Goal: Task Accomplishment & Management: Manage account settings

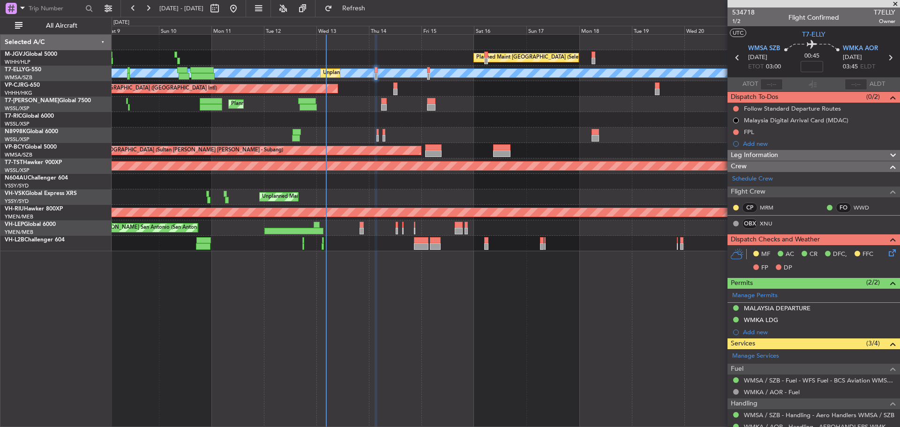
scroll to position [94, 0]
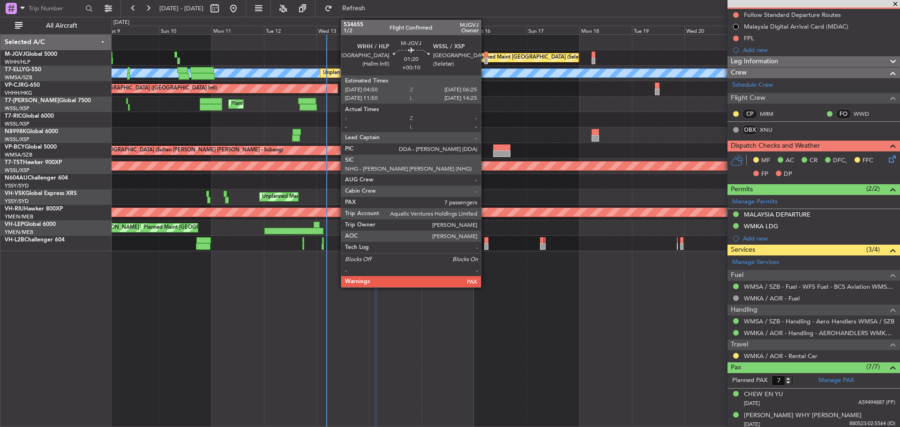
click at [485, 59] on div at bounding box center [486, 61] width 4 height 7
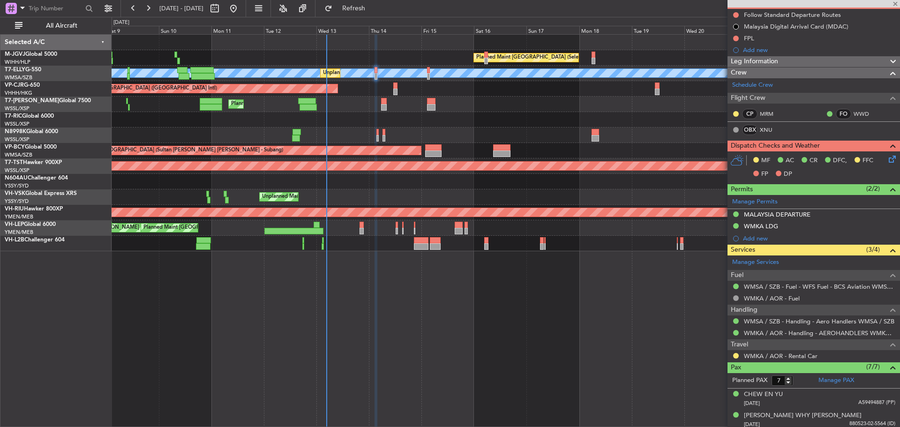
type input "+00:10"
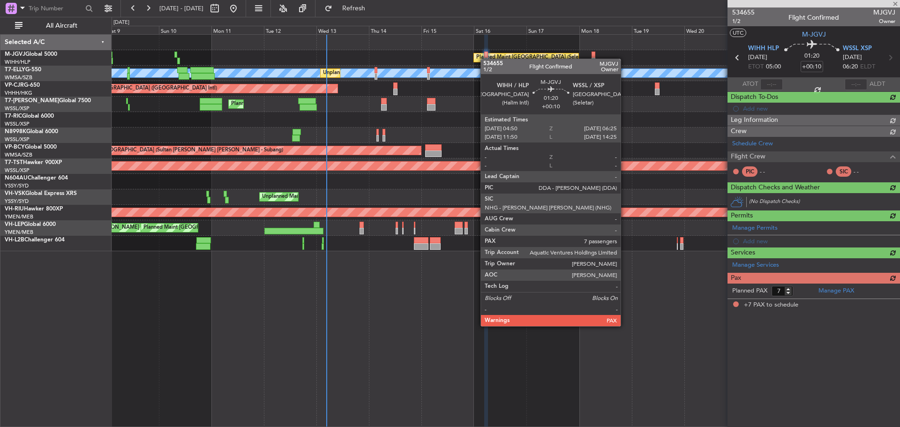
scroll to position [0, 0]
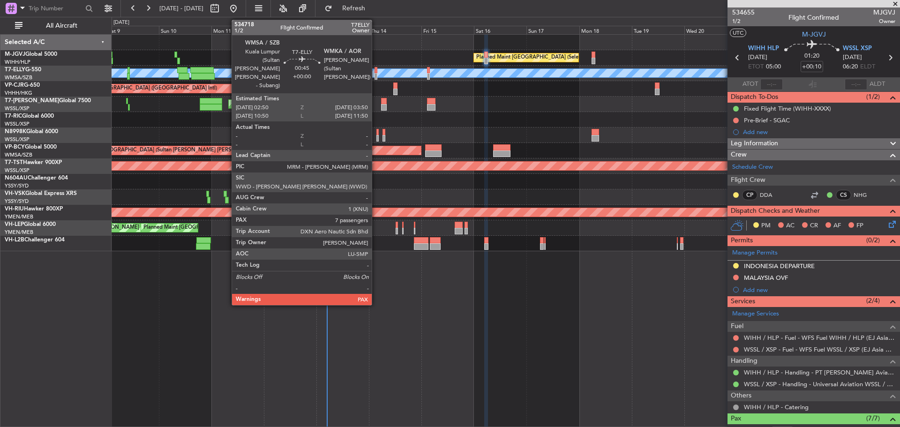
click at [376, 75] on div at bounding box center [376, 76] width 2 height 7
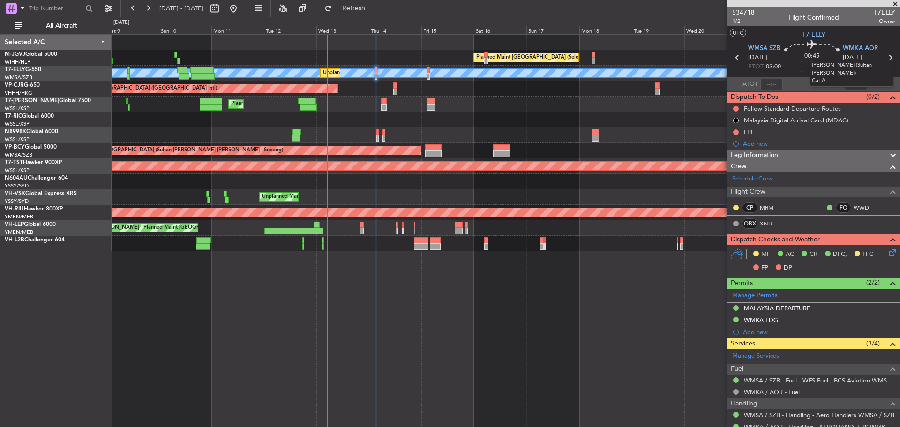
click at [883, 57] on mat-tooltip-component "[PERSON_NAME] (Sultan [PERSON_NAME]) Cat A" at bounding box center [851, 73] width 97 height 40
click at [885, 56] on mat-tooltip-component "[PERSON_NAME] (Sultan [PERSON_NAME]) Cat A" at bounding box center [851, 73] width 97 height 40
click at [885, 58] on icon at bounding box center [890, 58] width 12 height 12
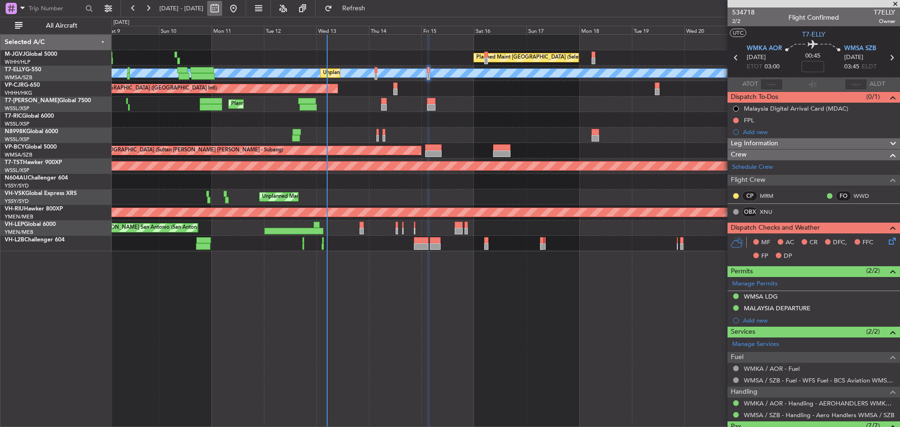
click at [222, 11] on button at bounding box center [214, 8] width 15 height 15
select select "8"
select select "2025"
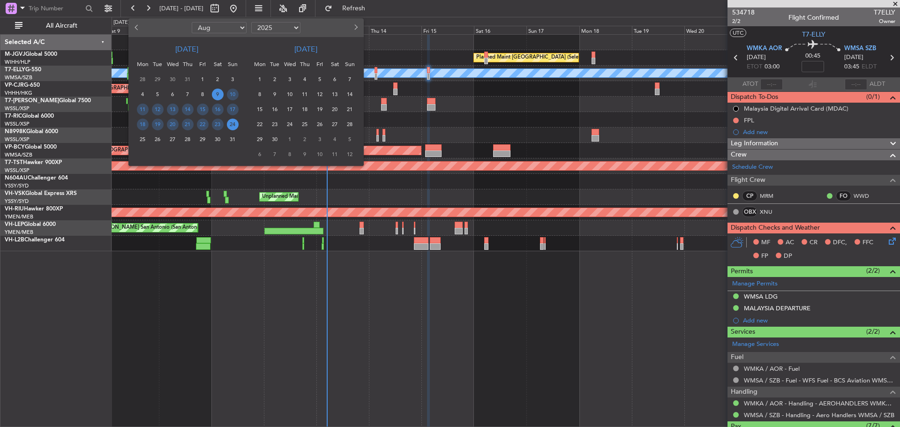
click at [225, 26] on select "Jan Feb Mar Apr May Jun Jul Aug Sep Oct Nov Dec" at bounding box center [219, 27] width 55 height 11
select select "5"
click at [192, 22] on select "Jan Feb Mar Apr May Jun Jul Aug Sep Oct Nov Dec" at bounding box center [219, 27] width 55 height 11
click at [183, 137] on span "29" at bounding box center [188, 140] width 12 height 12
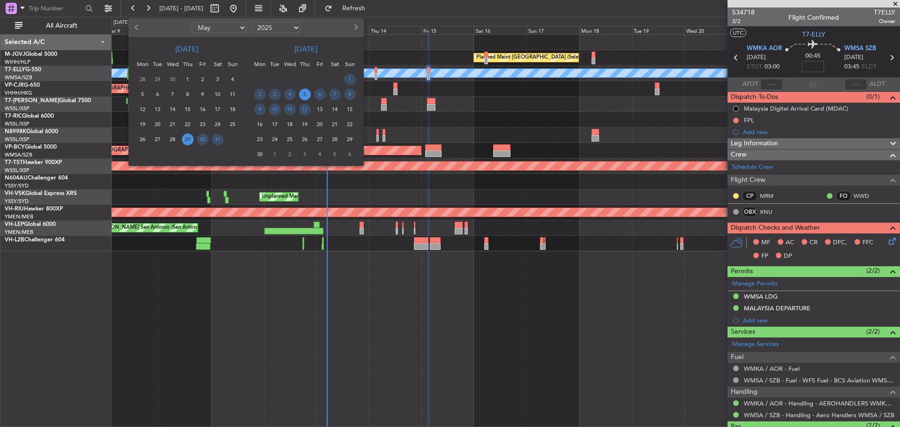
click at [304, 95] on span "5" at bounding box center [305, 95] width 12 height 12
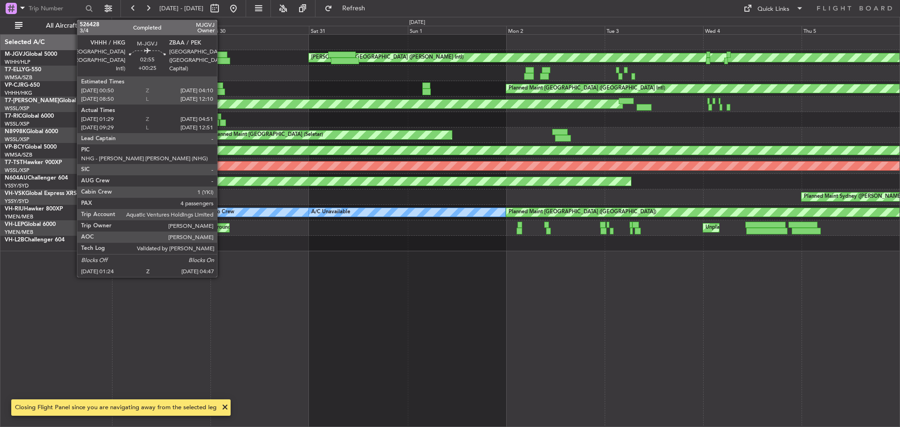
click at [221, 63] on div at bounding box center [223, 61] width 14 height 7
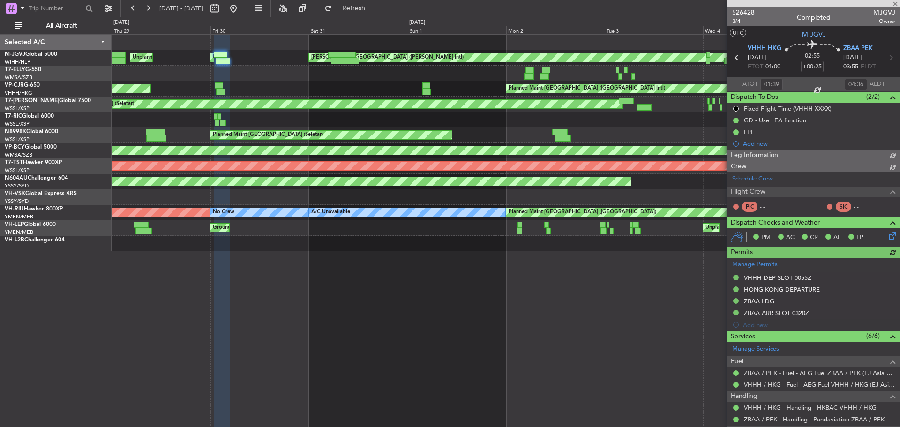
type input "Kennis Yau (KYA)"
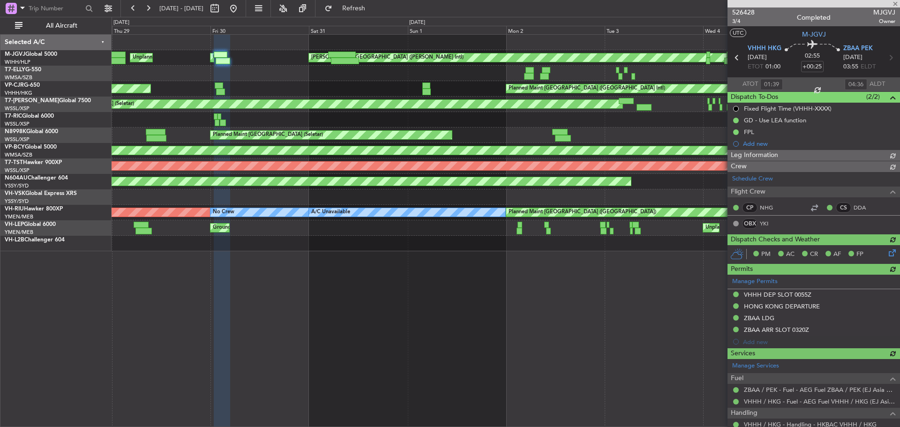
type input "Kennis Yau (KYA)"
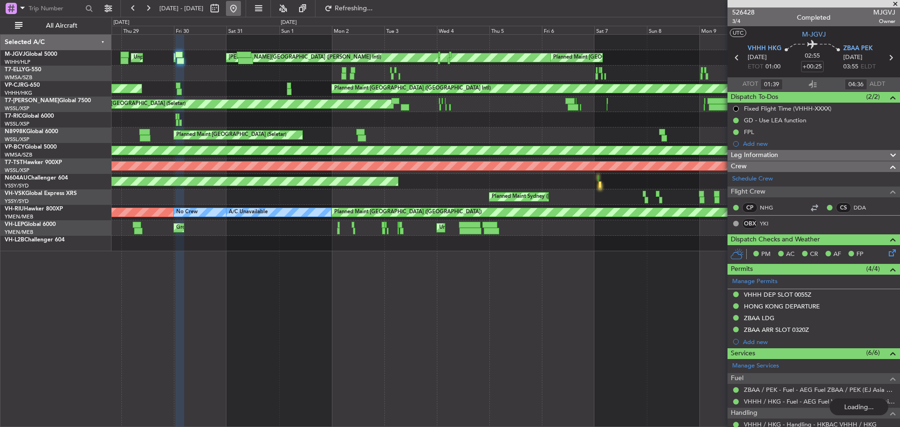
click at [241, 10] on button at bounding box center [233, 8] width 15 height 15
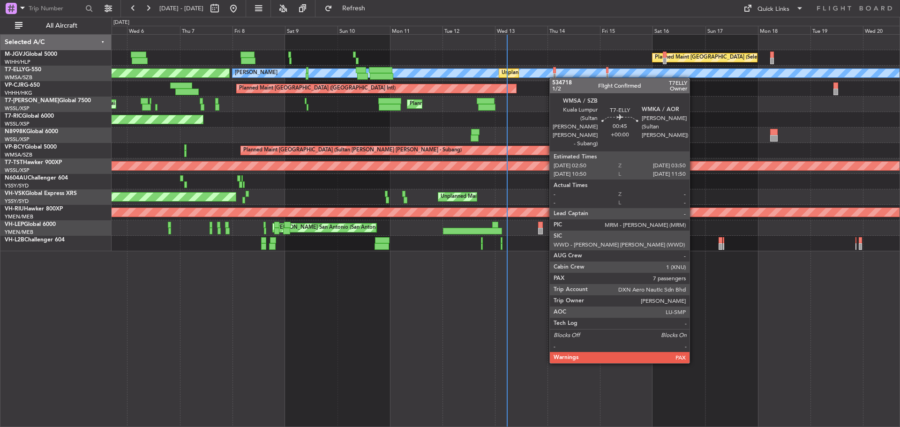
click at [554, 78] on div "MEL Unplanned Maint Kuala Lumpur (Sultan Abdul Aziz Shah - Subang) AOG Maint Gr…" at bounding box center [506, 73] width 788 height 15
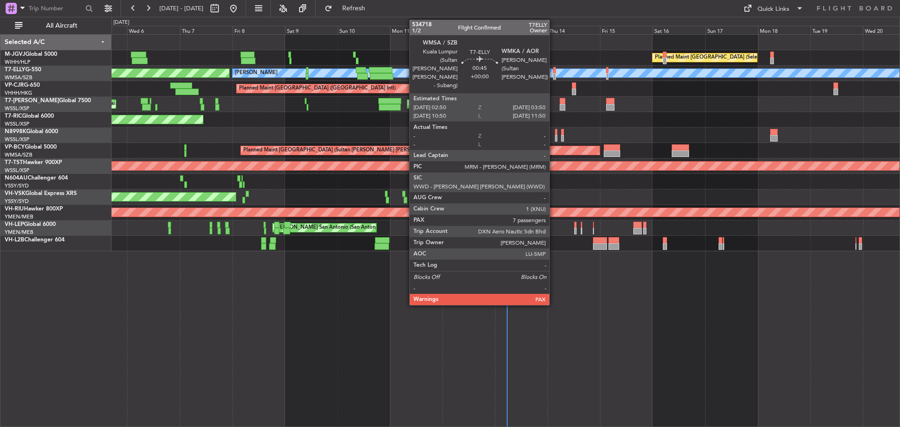
click at [554, 77] on div at bounding box center [554, 76] width 2 height 7
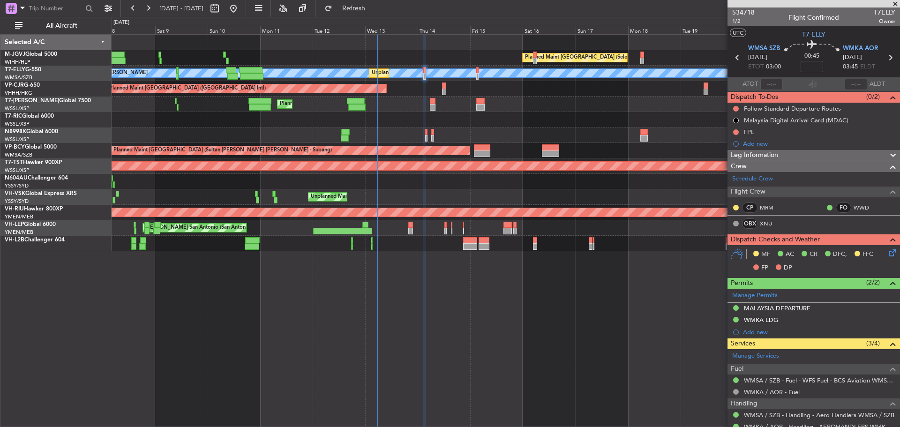
click at [284, 67] on div "Planned Maint Singapore (Seletar) MEL Unplanned Maint Kuala Lumpur (Sultan Abdu…" at bounding box center [506, 143] width 788 height 217
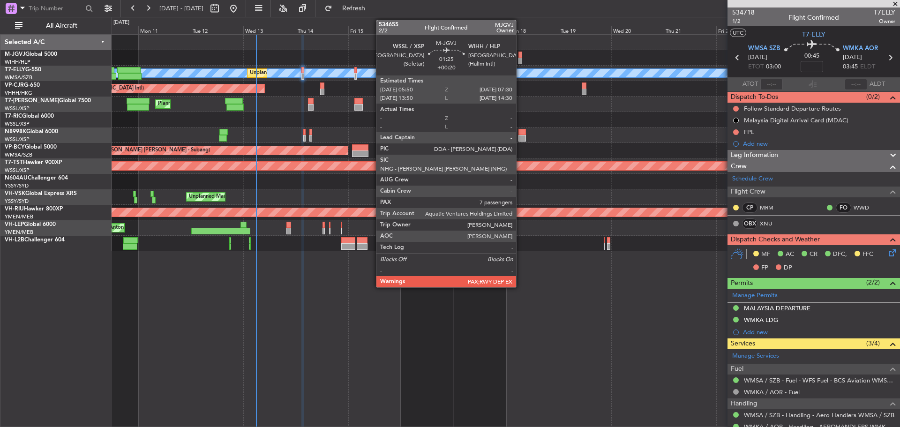
click at [520, 61] on div at bounding box center [520, 61] width 4 height 7
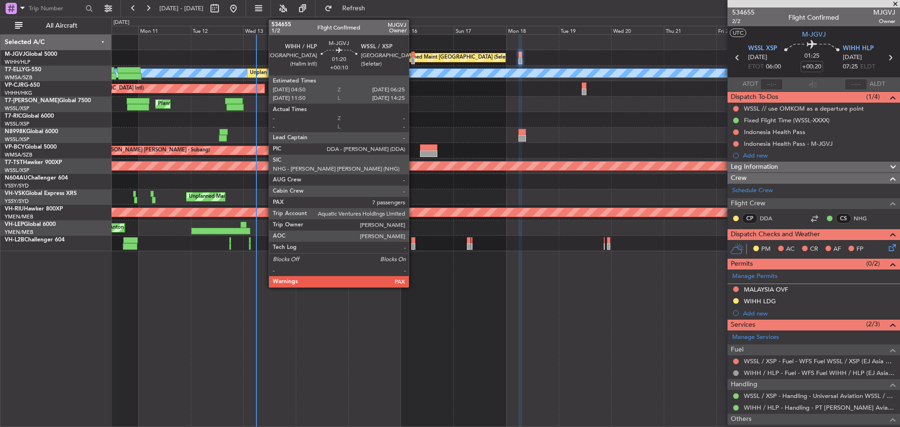
click at [413, 53] on div at bounding box center [413, 55] width 4 height 7
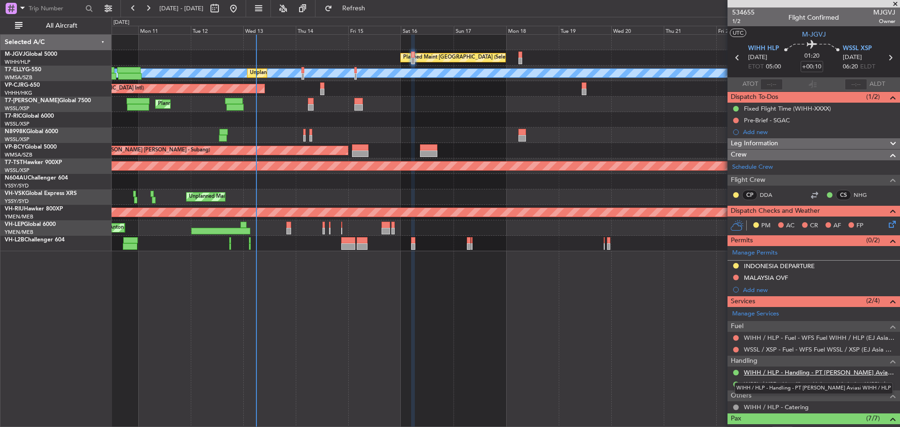
click at [783, 370] on link "WIHH / HLP - Handling - PT [PERSON_NAME] Aviasi WIHH / HLP" at bounding box center [819, 372] width 151 height 8
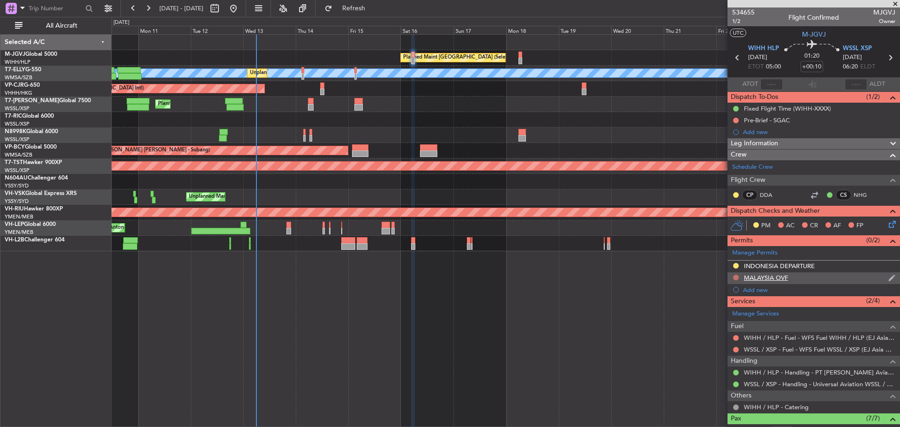
click at [736, 279] on button at bounding box center [736, 278] width 6 height 6
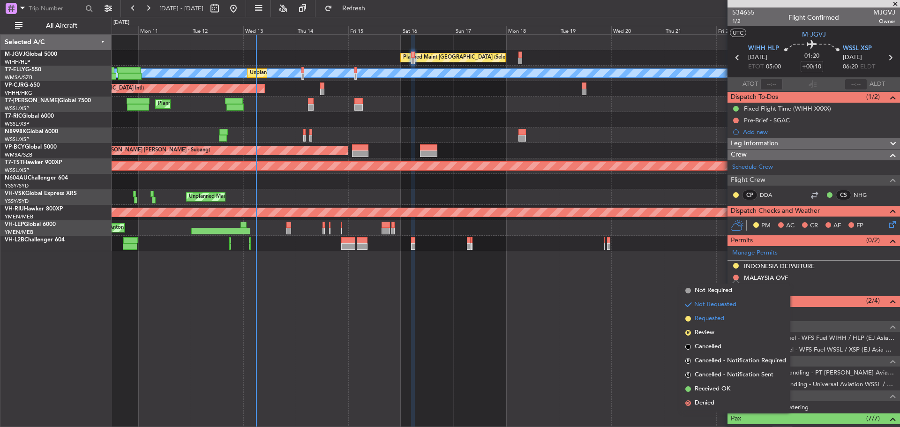
click at [714, 323] on span "Requested" at bounding box center [710, 318] width 30 height 9
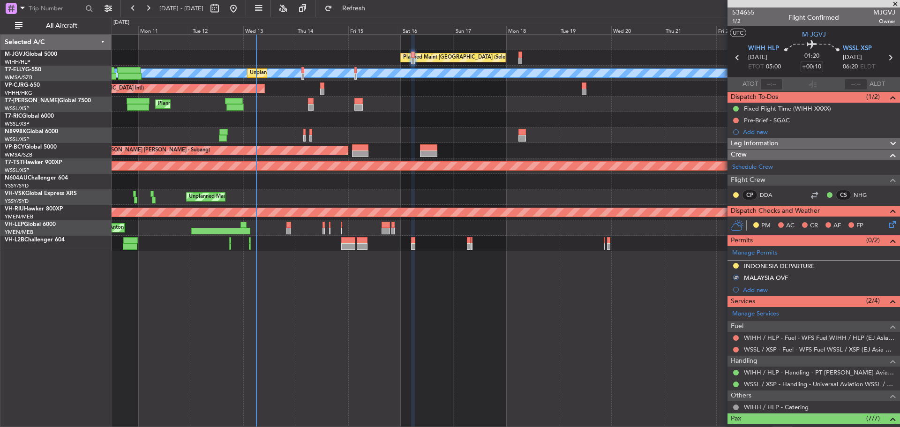
click at [885, 58] on icon at bounding box center [890, 58] width 12 height 12
type input "+00:20"
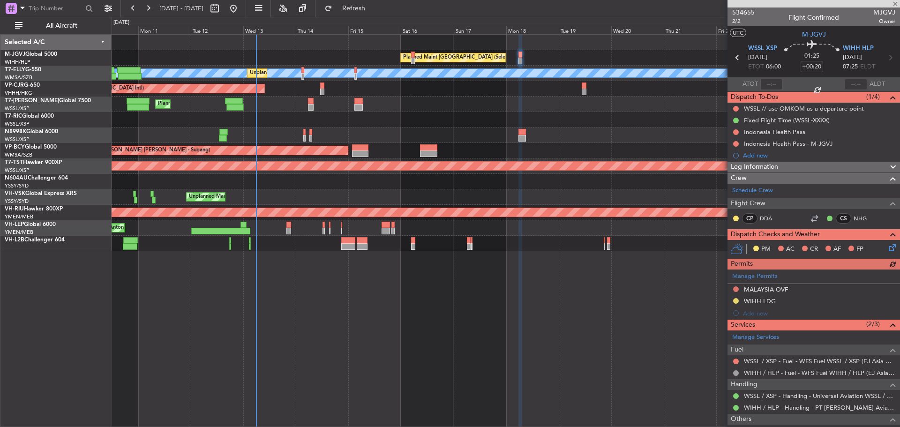
click at [740, 290] on div "Manage Permits MALAYSIA OVF WIHH LDG Add new" at bounding box center [814, 295] width 173 height 50
click at [736, 289] on div "Manage Permits MALAYSIA OVF WIHH LDG Add new" at bounding box center [814, 295] width 173 height 50
click at [736, 289] on button at bounding box center [736, 289] width 6 height 6
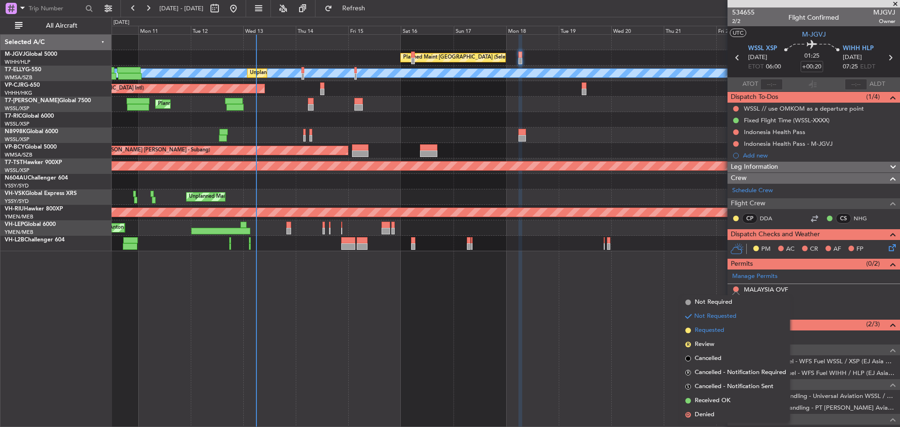
click at [728, 330] on li "Requested" at bounding box center [736, 330] width 108 height 14
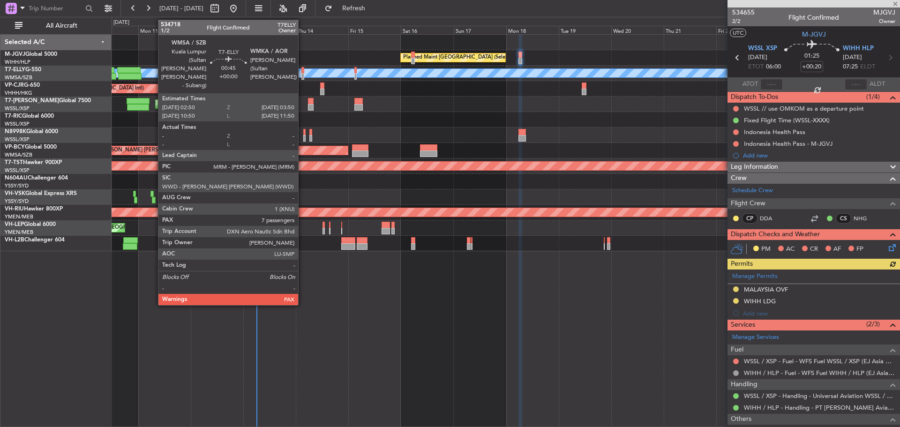
click at [302, 78] on div at bounding box center [302, 76] width 2 height 7
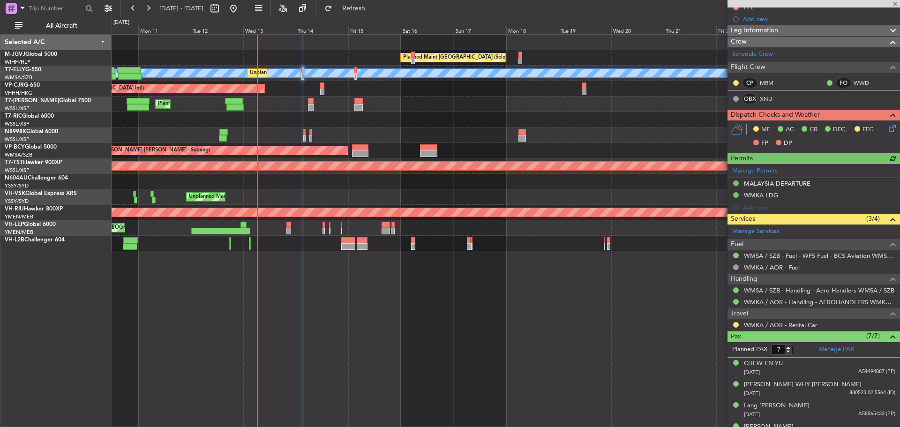
scroll to position [203, 0]
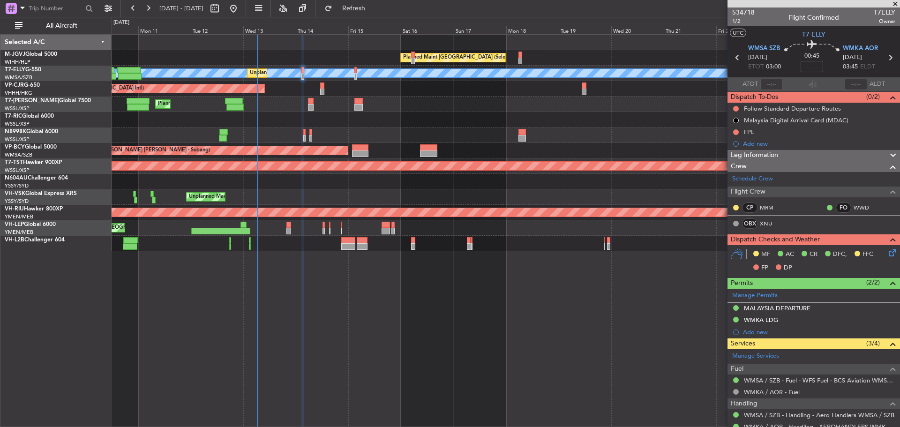
scroll to position [203, 0]
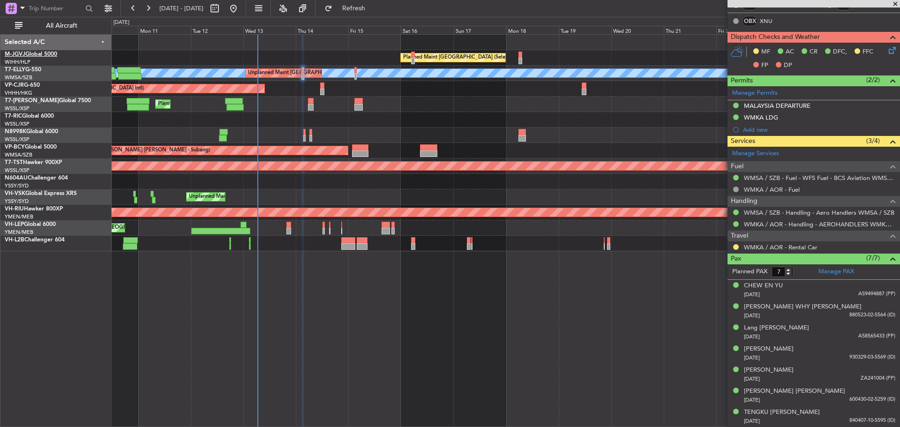
click at [43, 55] on link "M-JGVJ Global 5000" at bounding box center [31, 55] width 53 height 6
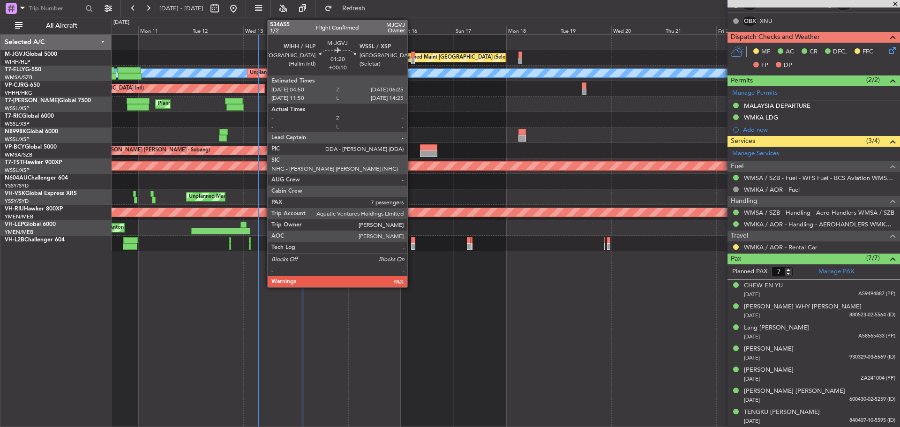
click at [412, 60] on div at bounding box center [413, 61] width 4 height 7
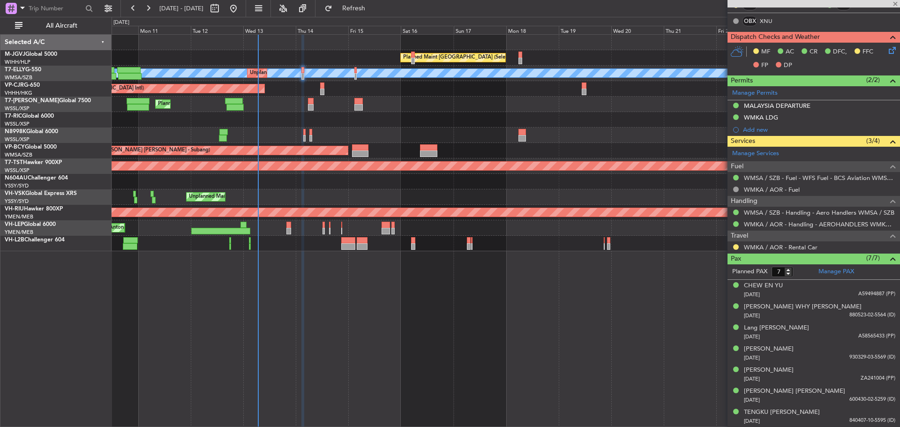
type input "+00:10"
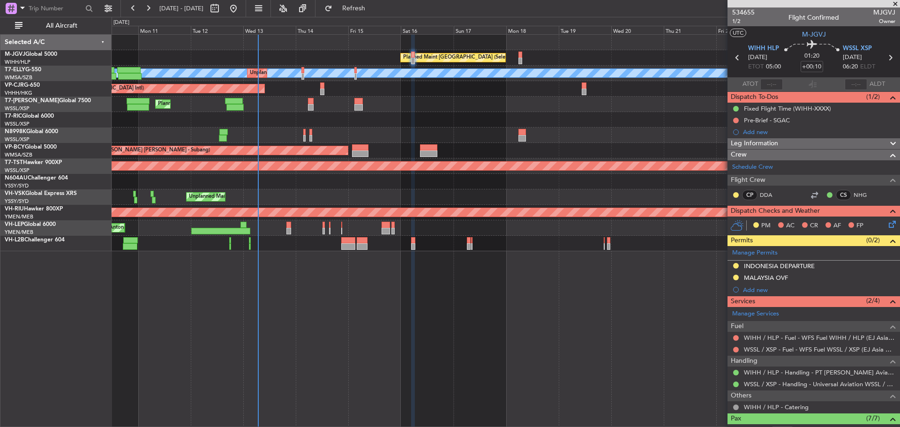
click at [0, 0] on span at bounding box center [0, 0] width 0 height 0
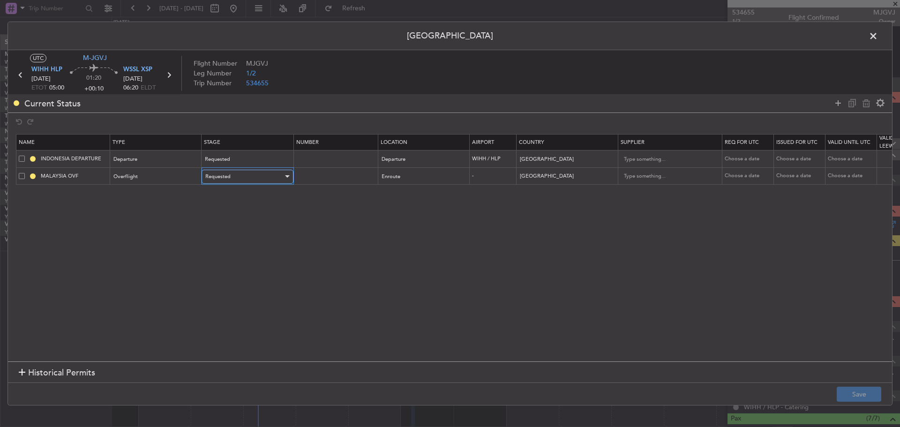
click at [214, 178] on span "Requested" at bounding box center [217, 176] width 25 height 7
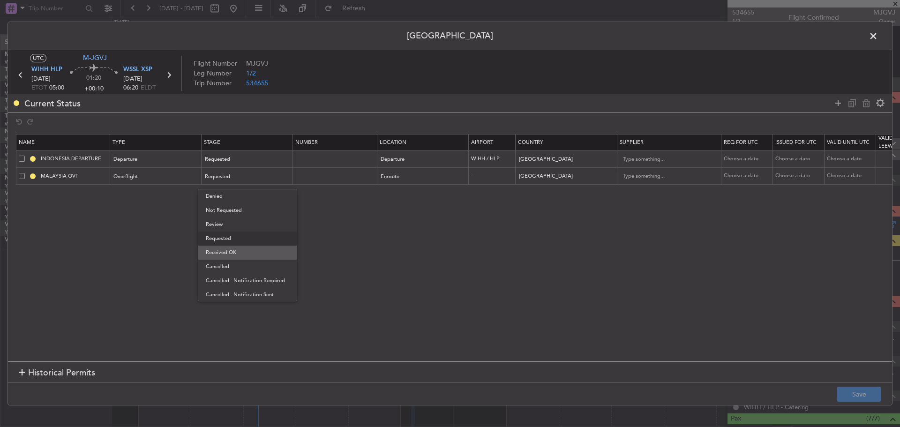
click at [233, 251] on span "Received OK" at bounding box center [247, 253] width 83 height 14
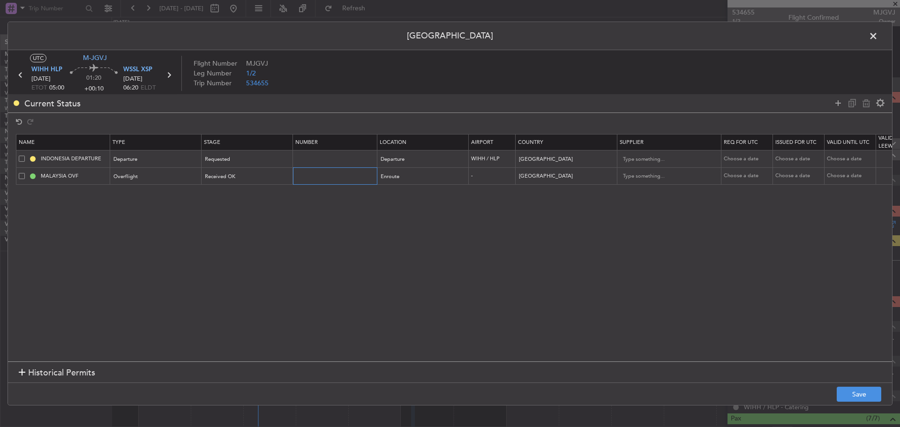
click at [327, 178] on input "text" at bounding box center [336, 176] width 82 height 8
paste input "CAAM-NS-0540-08-25"
type input "CAAM-NS-0540-08-25"
click at [729, 177] on div "Choose a date" at bounding box center [748, 176] width 49 height 8
select select "8"
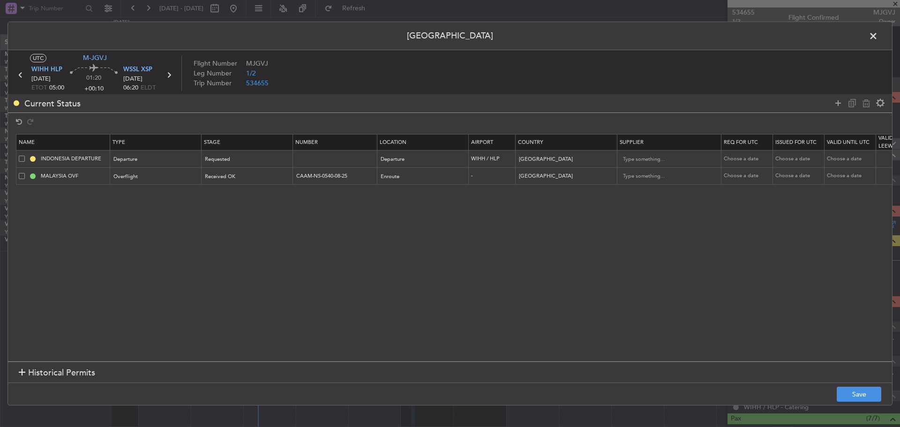
select select "2025"
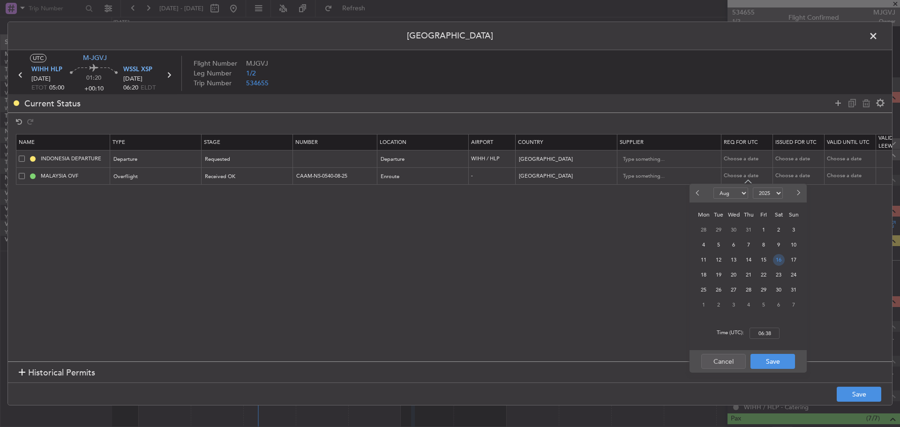
click at [777, 260] on span "16" at bounding box center [779, 260] width 12 height 12
click at [767, 330] on input "00:00" at bounding box center [765, 333] width 30 height 11
type input "05:00"
click at [768, 360] on button "Save" at bounding box center [772, 361] width 45 height 15
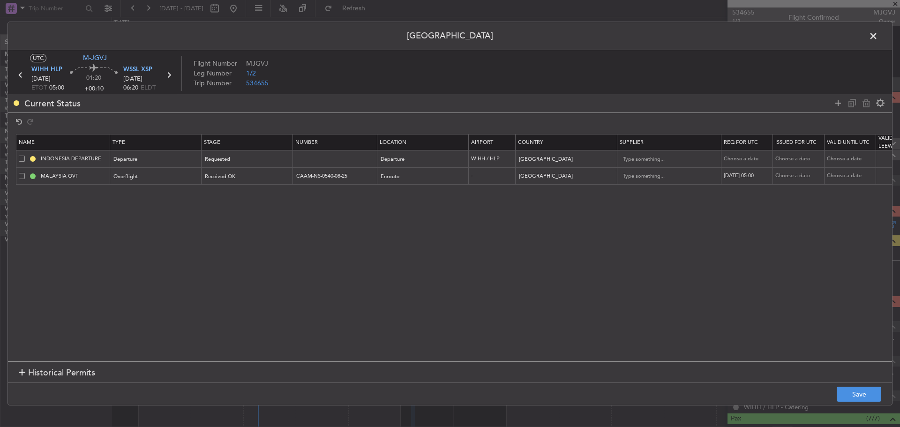
click at [780, 177] on div "Choose a date" at bounding box center [799, 176] width 49 height 8
select select "8"
select select "2025"
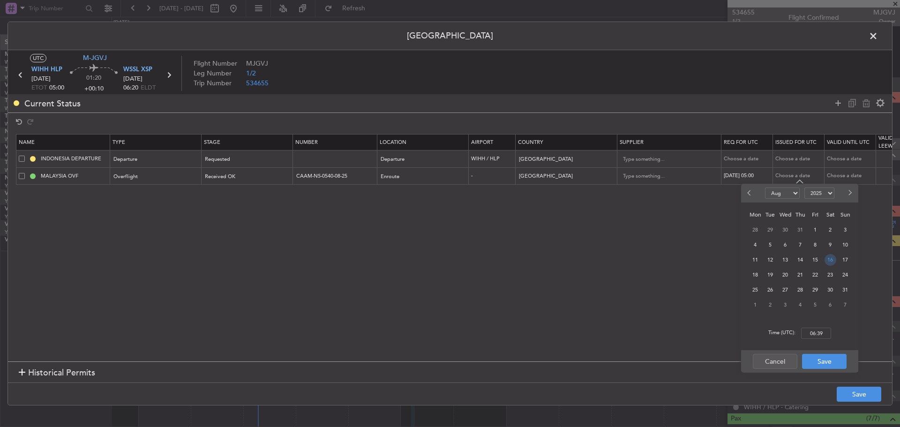
click at [827, 259] on span "16" at bounding box center [831, 260] width 12 height 12
click at [813, 332] on input "00:00" at bounding box center [816, 333] width 30 height 11
type input "05:00"
click at [814, 358] on button "Save" at bounding box center [824, 361] width 45 height 15
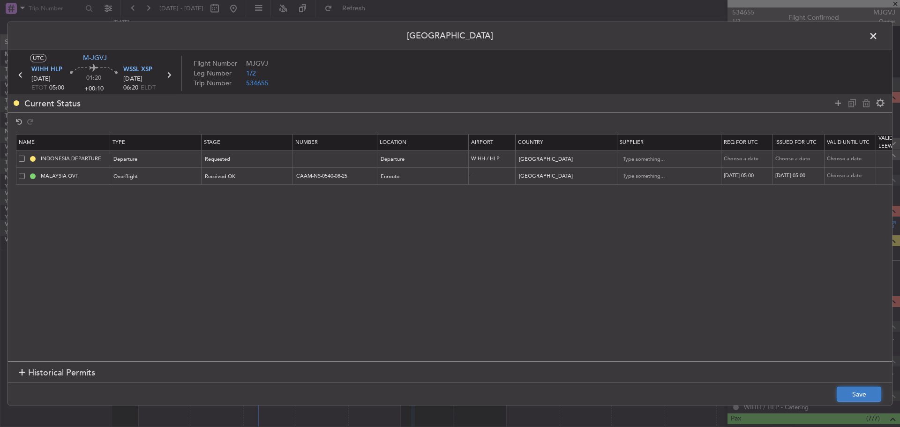
click at [856, 392] on button "Save" at bounding box center [859, 394] width 45 height 15
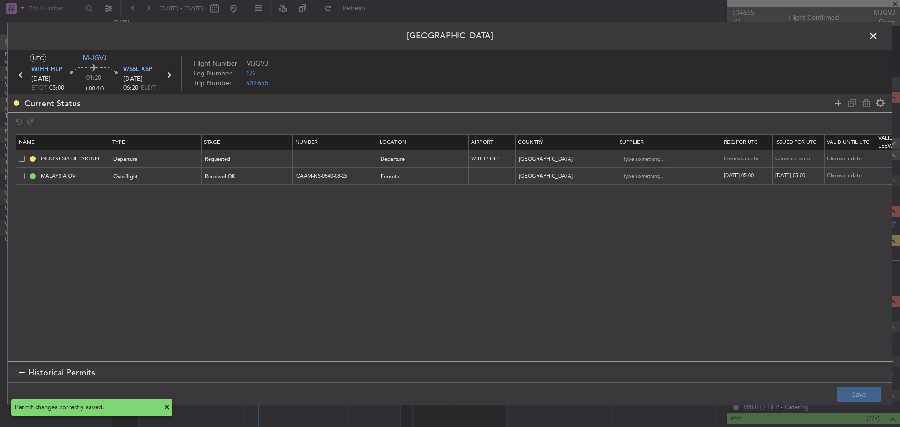
click at [168, 77] on icon at bounding box center [169, 75] width 12 height 12
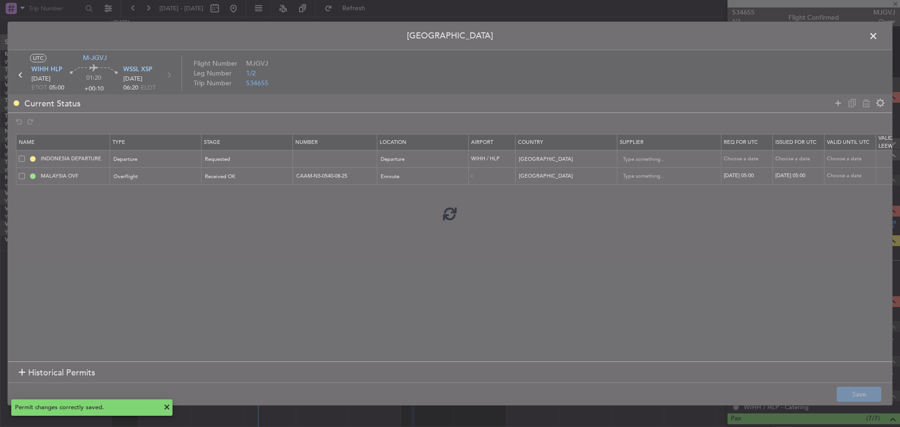
type input "+00:20"
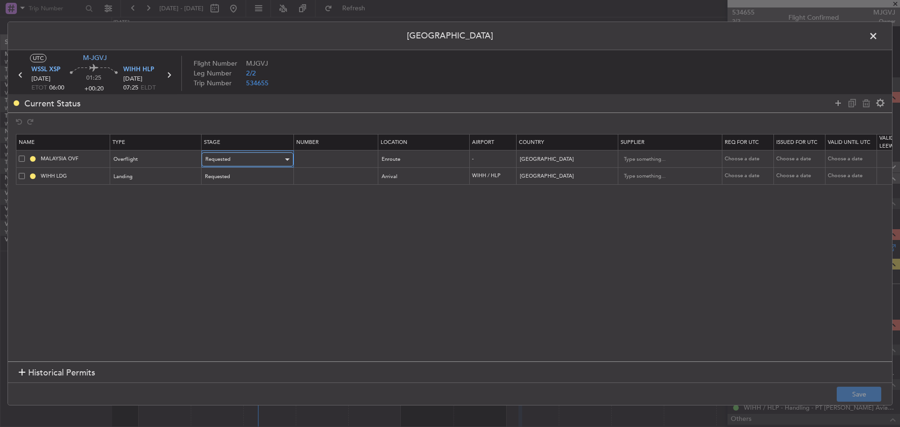
click at [273, 159] on div "Requested" at bounding box center [244, 159] width 78 height 14
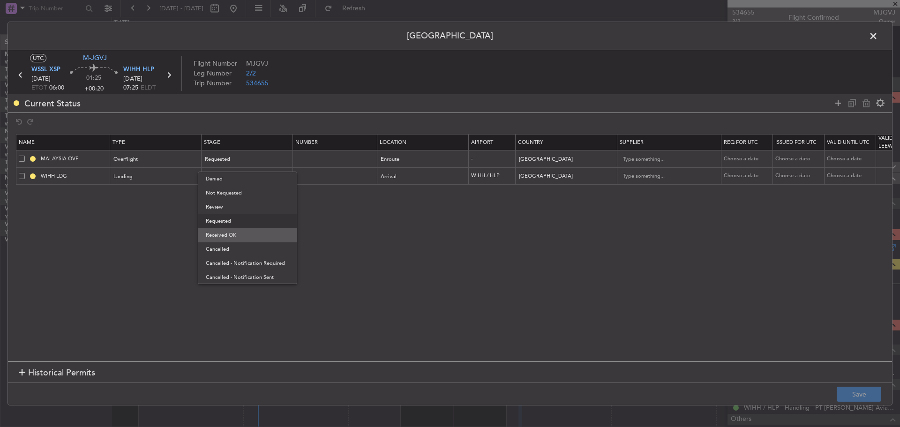
click at [244, 234] on span "Received OK" at bounding box center [247, 235] width 83 height 14
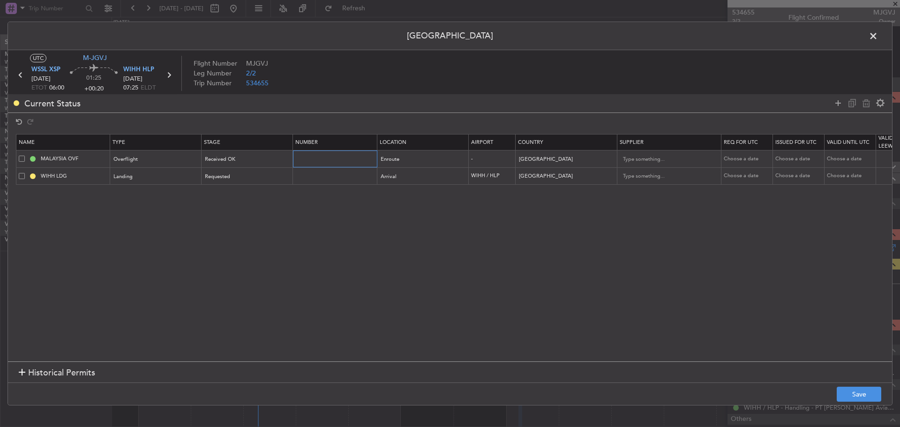
click at [333, 159] on input "text" at bounding box center [336, 159] width 82 height 8
paste input "CAAM-NS-0540-08-25"
type input "CAAM-NS-0540-08-25"
click at [740, 159] on div "Choose a date" at bounding box center [748, 159] width 49 height 8
select select "8"
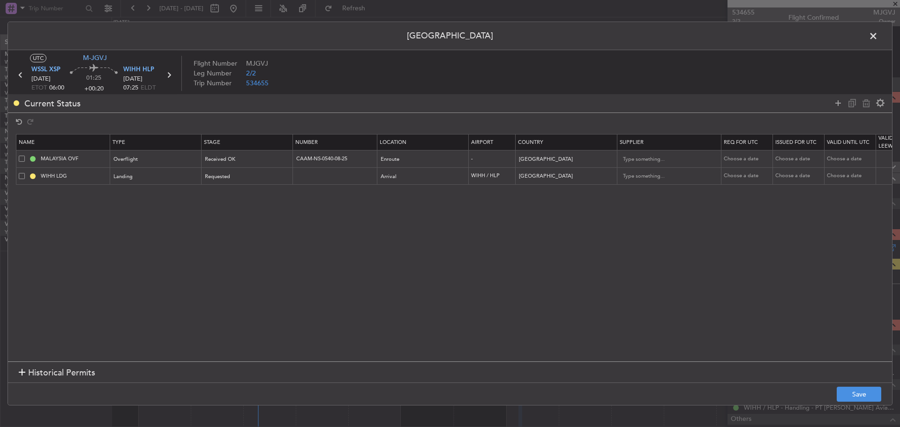
select select "2025"
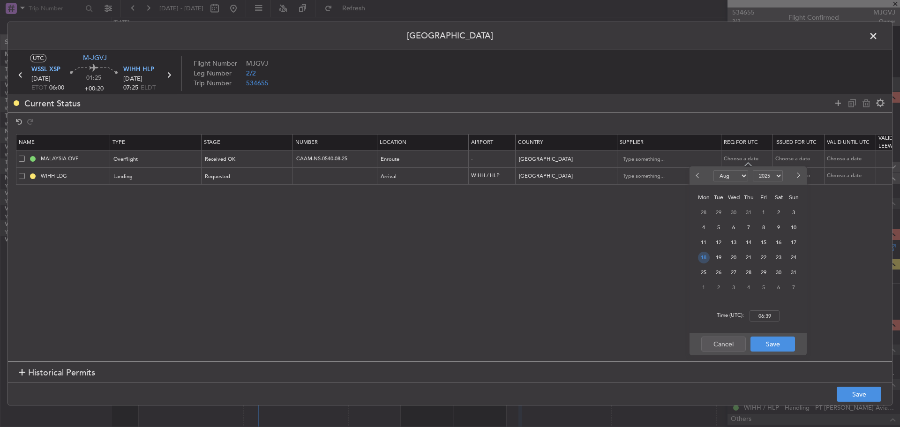
click at [703, 257] on span "18" at bounding box center [704, 258] width 12 height 12
click at [764, 316] on input "00:00" at bounding box center [765, 315] width 30 height 11
type input "06:00"
click at [768, 339] on button "Save" at bounding box center [772, 344] width 45 height 15
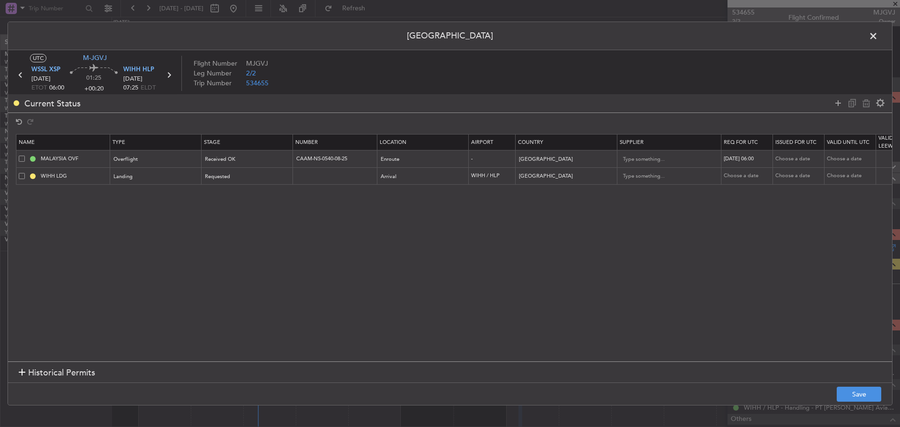
click at [791, 158] on div "Choose a date" at bounding box center [799, 159] width 49 height 8
select select "8"
select select "2025"
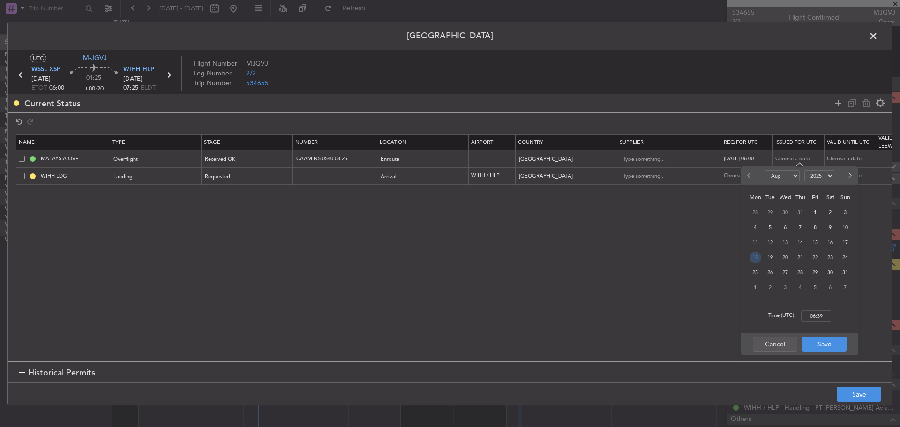
click at [752, 253] on span "18" at bounding box center [756, 258] width 12 height 12
click at [805, 315] on input "00:00" at bounding box center [816, 315] width 30 height 11
type input "06:00"
click at [815, 340] on button "Save" at bounding box center [824, 344] width 45 height 15
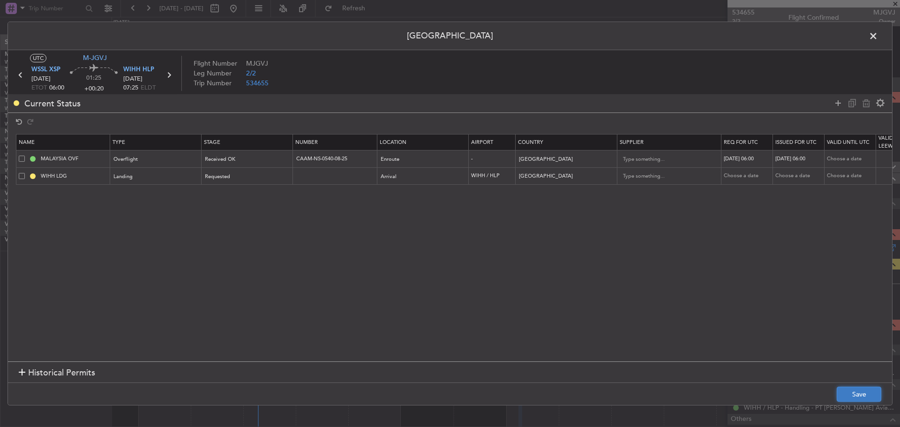
click at [845, 389] on button "Save" at bounding box center [859, 394] width 45 height 15
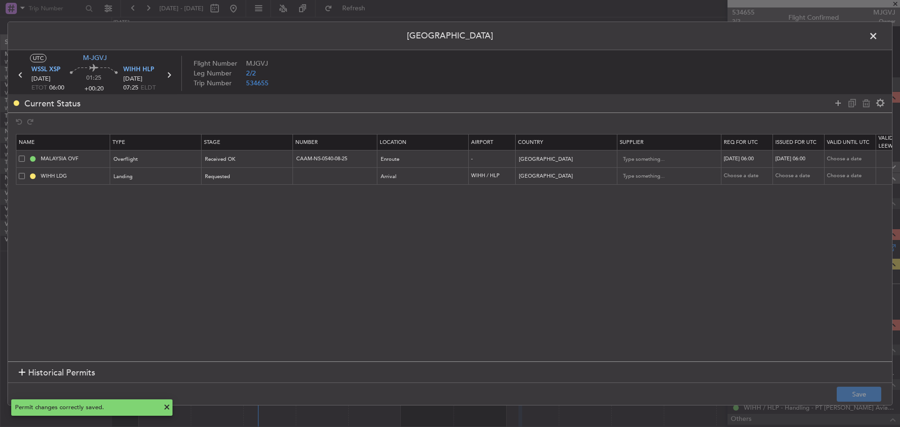
click at [878, 37] on span at bounding box center [878, 38] width 0 height 19
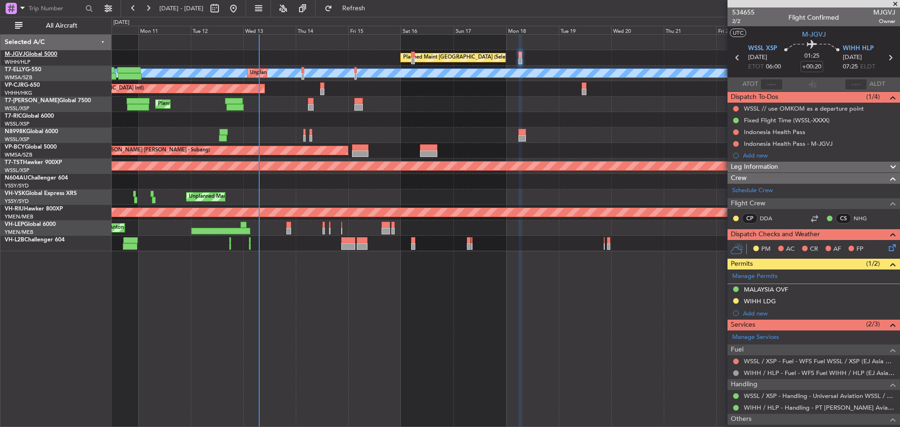
click at [48, 53] on link "M-JGVJ Global 5000" at bounding box center [31, 55] width 53 height 6
click at [374, 12] on span "Refresh" at bounding box center [353, 8] width 39 height 7
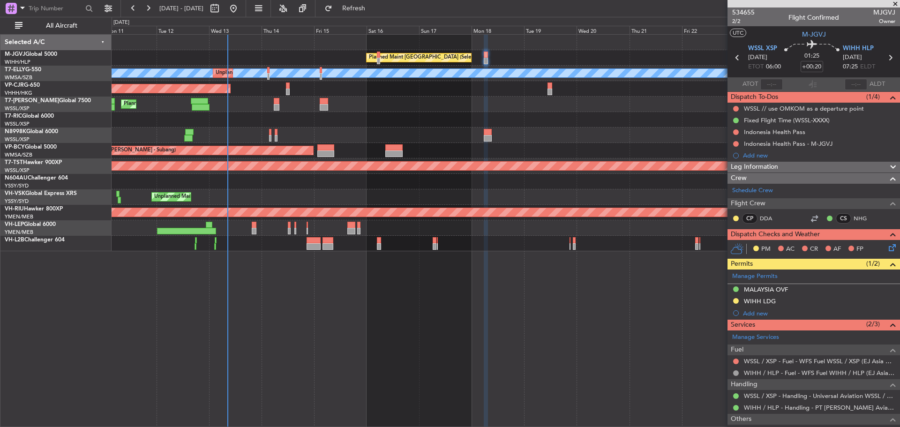
click at [321, 201] on div "Unplanned Maint Sydney ([PERSON_NAME] Intl) Planned Maint [GEOGRAPHIC_DATA] ([G…" at bounding box center [506, 196] width 788 height 15
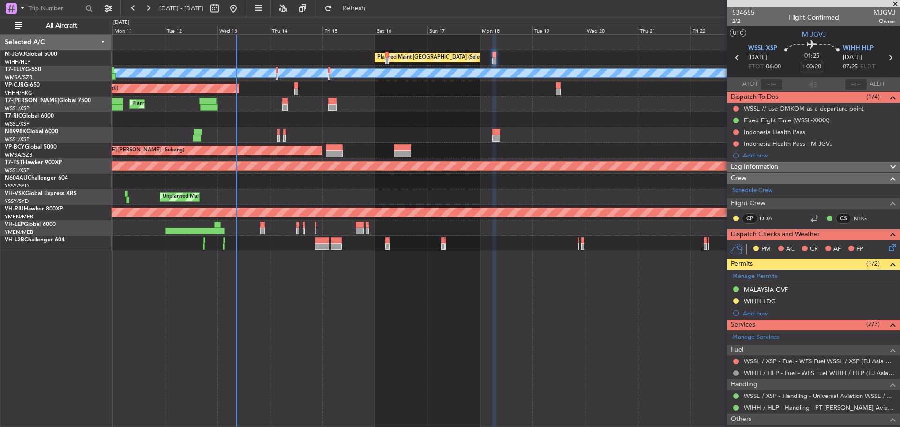
click at [359, 194] on div "Unplanned Maint Sydney ([PERSON_NAME] Intl) Planned Maint [GEOGRAPHIC_DATA] ([G…" at bounding box center [506, 196] width 788 height 15
